Goal: Communication & Community: Share content

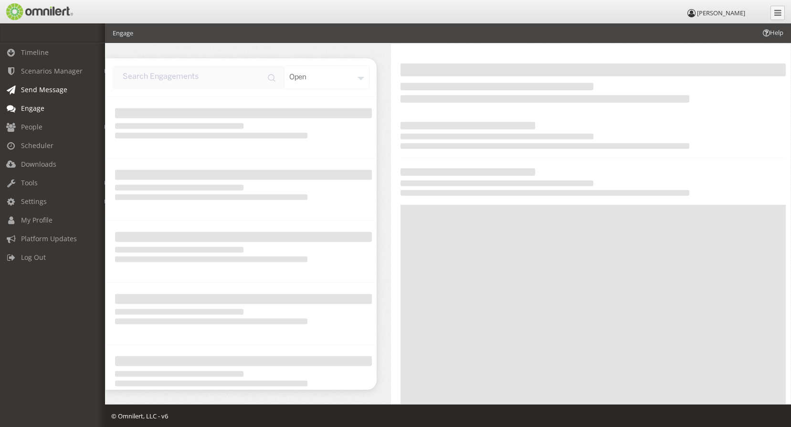
click at [51, 90] on span "Send Message" at bounding box center [44, 89] width 46 height 9
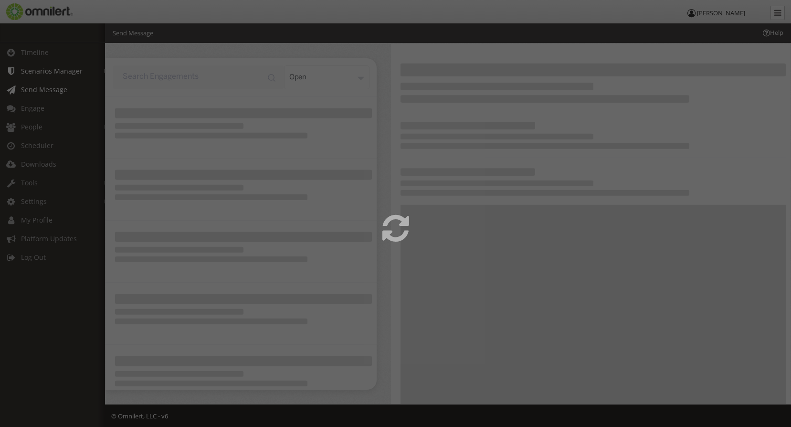
click at [46, 74] on link "Scenarios Manager" at bounding box center [57, 71] width 114 height 19
select select
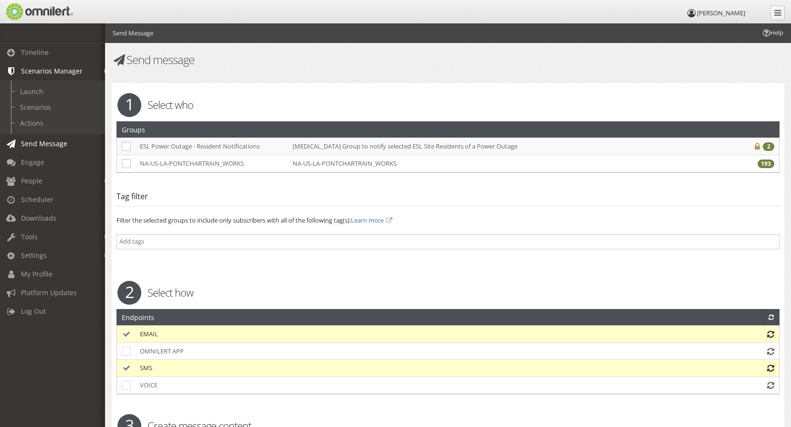
click at [46, 72] on span "Scenarios Manager" at bounding box center [52, 70] width 62 height 9
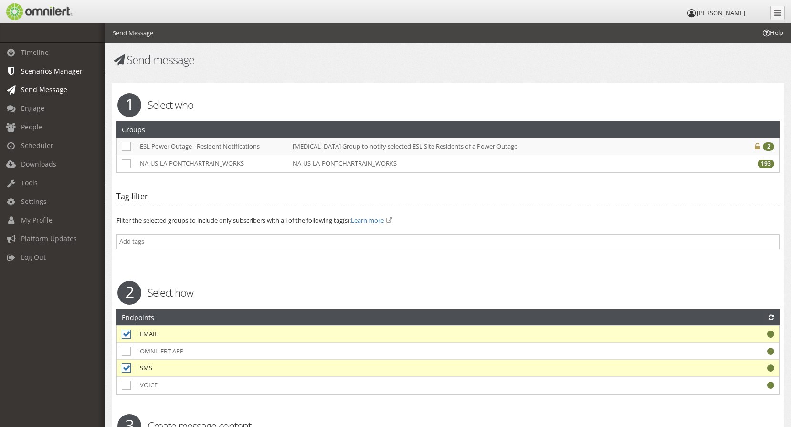
click at [48, 73] on span "Scenarios Manager" at bounding box center [52, 70] width 62 height 9
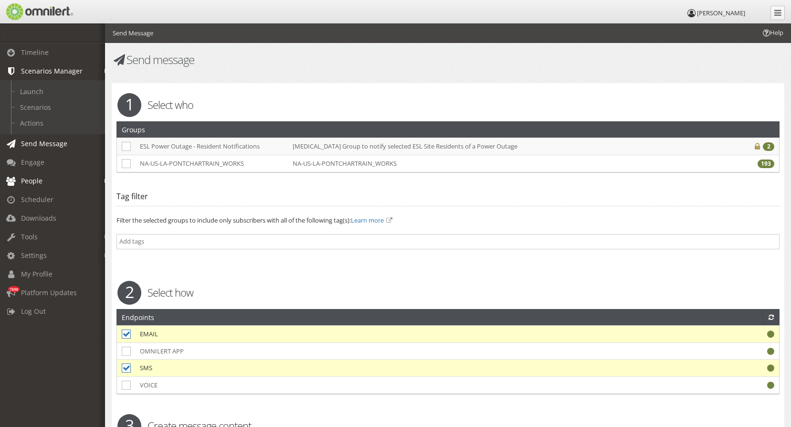
click at [28, 181] on span "People" at bounding box center [31, 180] width 21 height 9
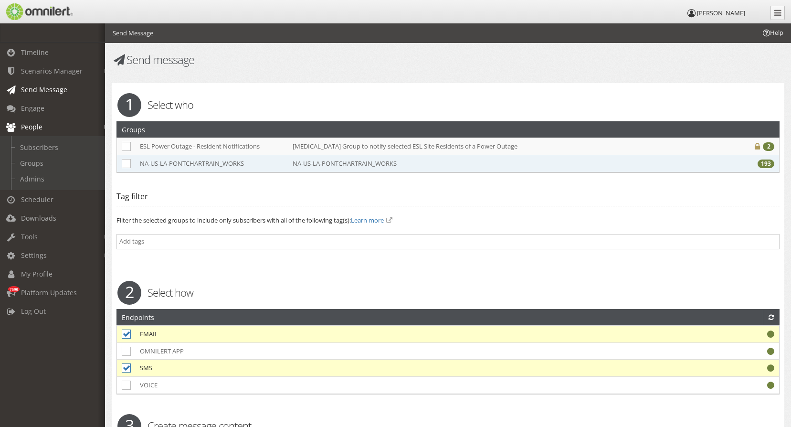
click at [123, 168] on td at bounding box center [126, 163] width 18 height 17
click at [125, 164] on icon at bounding box center [126, 163] width 9 height 9
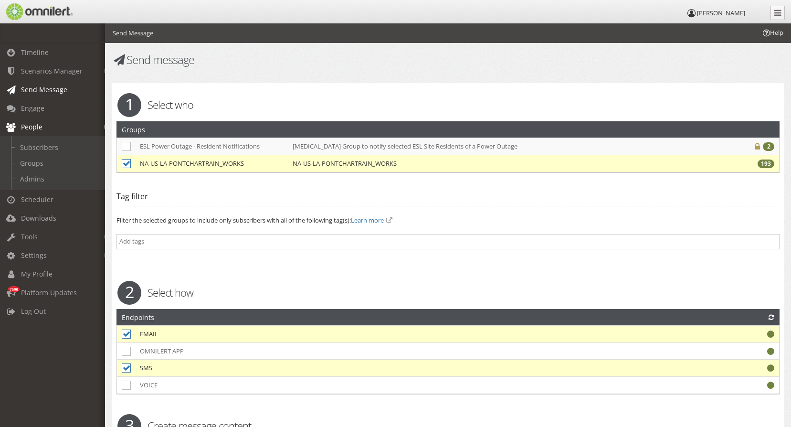
click at [128, 165] on icon at bounding box center [126, 163] width 9 height 9
checkbox input "false"
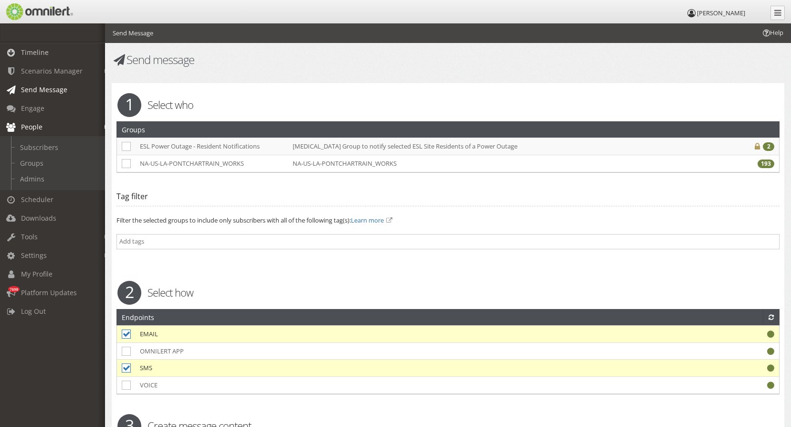
click at [37, 54] on span "Timeline" at bounding box center [35, 52] width 28 height 9
